Goal: Task Accomplishment & Management: Manage account settings

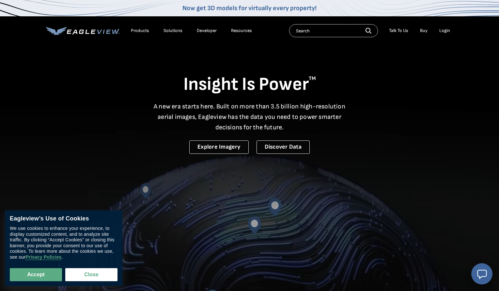
click at [443, 33] on div "Login" at bounding box center [445, 31] width 11 height 6
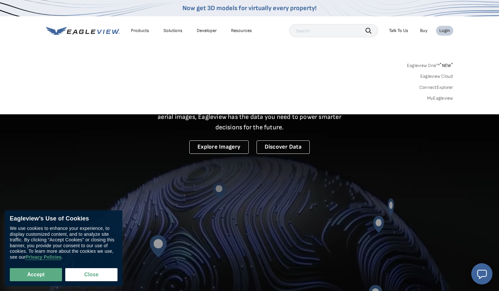
click at [443, 32] on div "Login" at bounding box center [445, 31] width 11 height 6
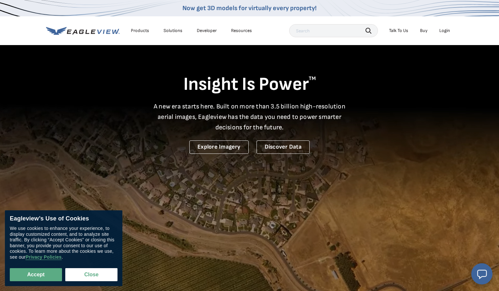
click at [444, 31] on div "Login" at bounding box center [445, 31] width 11 height 6
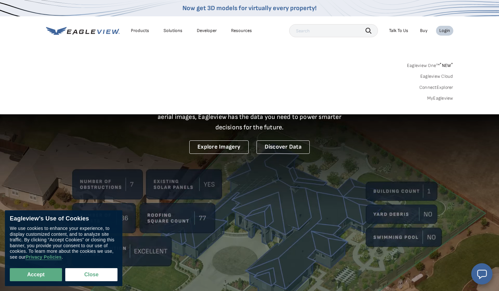
click at [437, 100] on link "MyEagleview" at bounding box center [440, 98] width 26 height 6
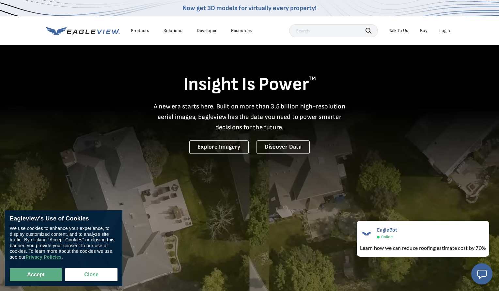
click at [475, 34] on nav "Now get 3D models for virtually every property! Products Solutions Developer Re…" at bounding box center [249, 22] width 499 height 45
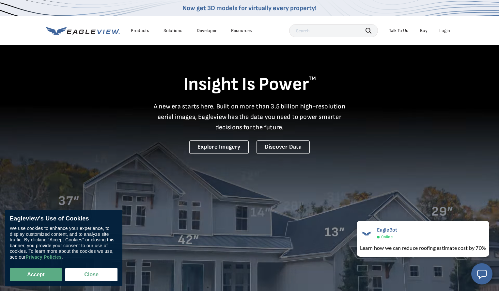
click at [446, 32] on div "Login" at bounding box center [445, 31] width 11 height 6
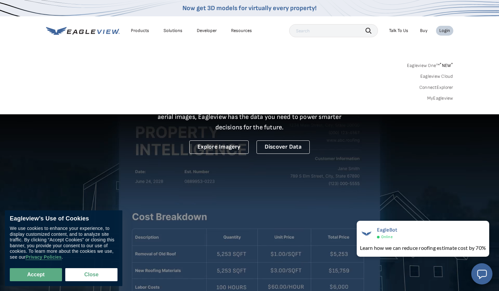
click at [433, 65] on link "Eagleview One™ * NEW *" at bounding box center [430, 65] width 46 height 8
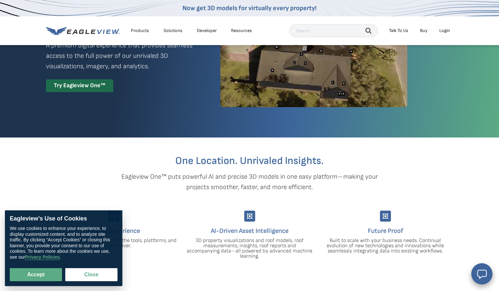
scroll to position [52, 0]
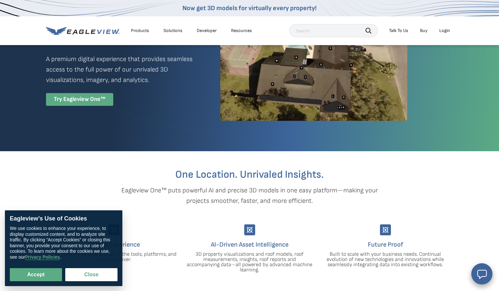
click at [71, 97] on div "Eagleview One™ A premium digital experience that provides seamless access to th…" at bounding box center [121, 68] width 151 height 75
click at [74, 103] on div "Try Eagleview One™" at bounding box center [79, 99] width 67 height 13
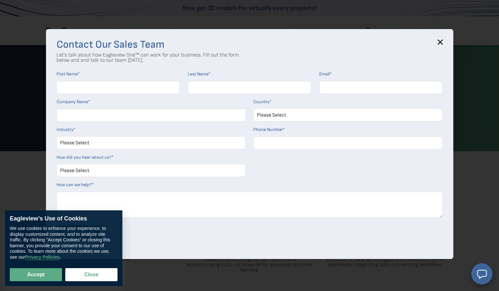
click at [440, 44] on icon at bounding box center [440, 42] width 5 height 5
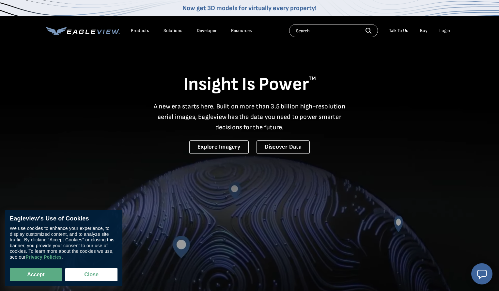
click at [448, 33] on div "Login" at bounding box center [445, 31] width 11 height 6
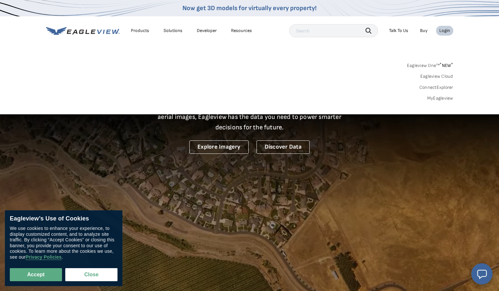
click at [439, 97] on link "MyEagleview" at bounding box center [440, 98] width 26 height 6
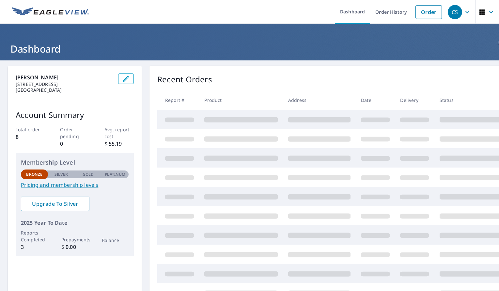
click at [463, 13] on span "CS" at bounding box center [460, 12] width 25 height 16
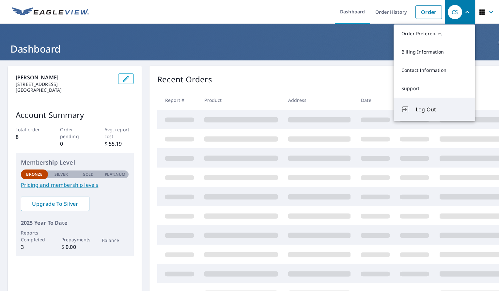
click at [438, 113] on span "Log Out" at bounding box center [442, 109] width 52 height 8
